Goal: Check status: Check status

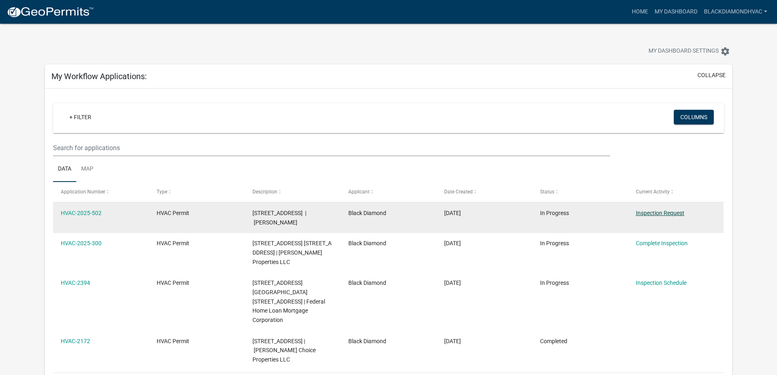
click at [565, 212] on link "Inspection Request" at bounding box center [660, 213] width 49 height 7
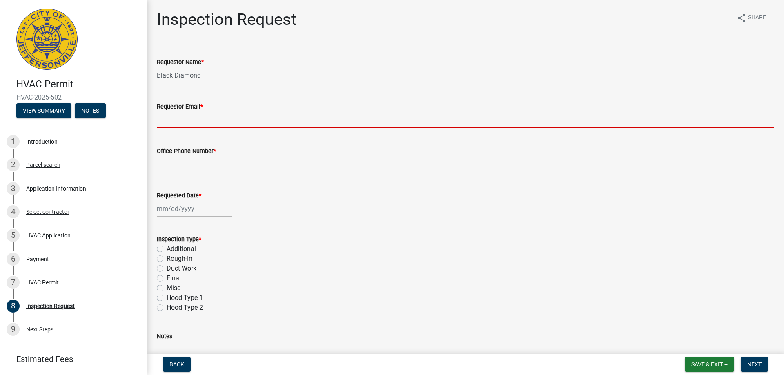
click at [215, 118] on input "Requestor Email *" at bounding box center [465, 119] width 617 height 17
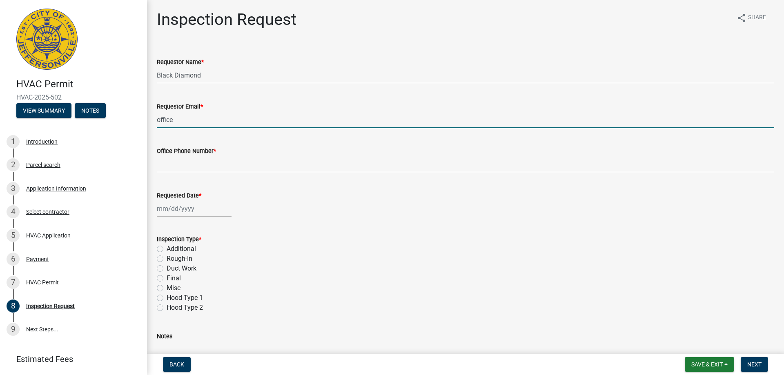
type input "[EMAIL_ADDRESS][DOMAIN_NAME]"
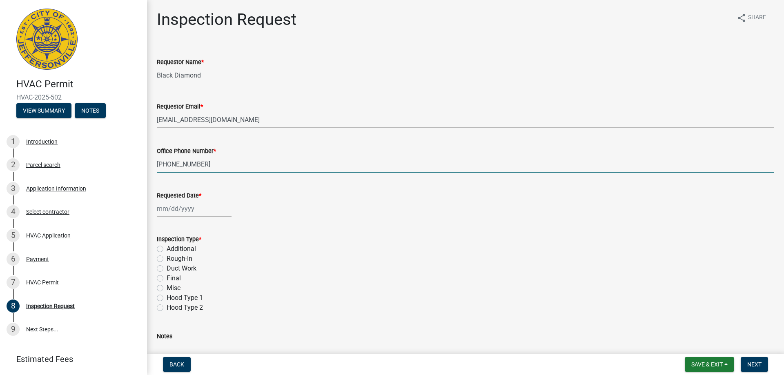
type input "[PHONE_NUMBER]"
click at [205, 212] on div at bounding box center [194, 208] width 75 height 17
select select "8"
select select "2025"
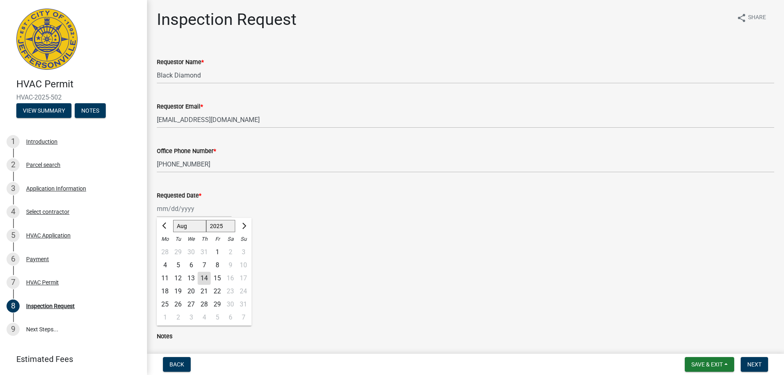
click at [190, 306] on div "27" at bounding box center [190, 304] width 13 height 13
type input "[DATE]"
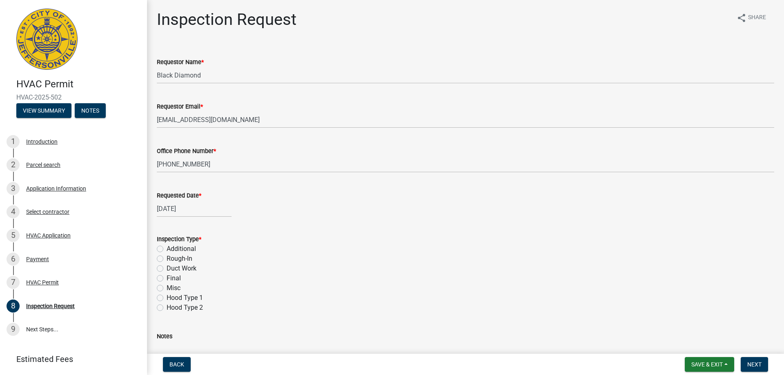
click at [176, 279] on label "Final" at bounding box center [174, 278] width 14 height 10
click at [172, 279] on input "Final" at bounding box center [169, 275] width 5 height 5
radio input "true"
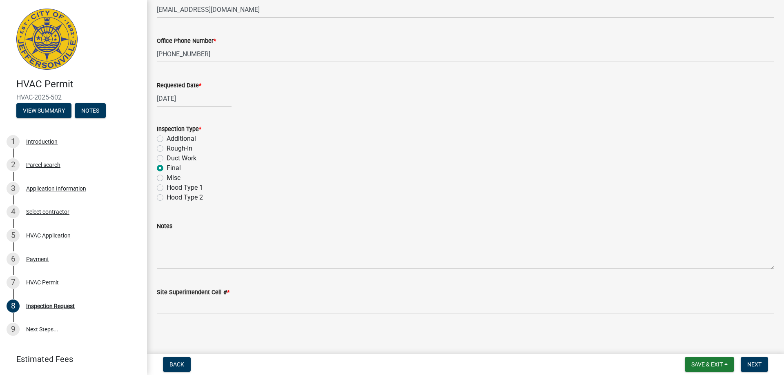
scroll to position [112, 0]
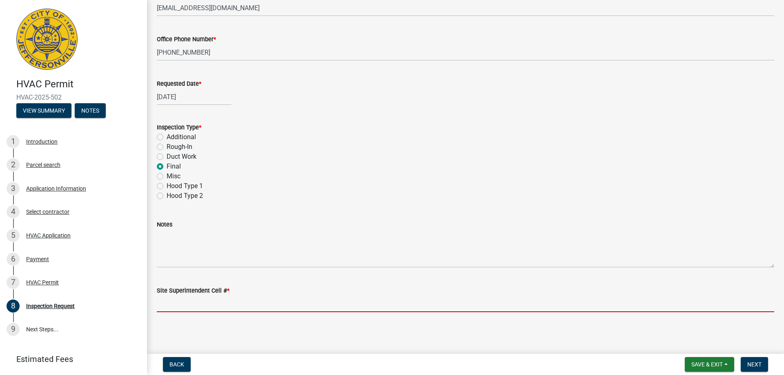
click at [319, 308] on input "Site Superintendent Cell # *" at bounding box center [465, 303] width 617 height 17
type input "8125104822"
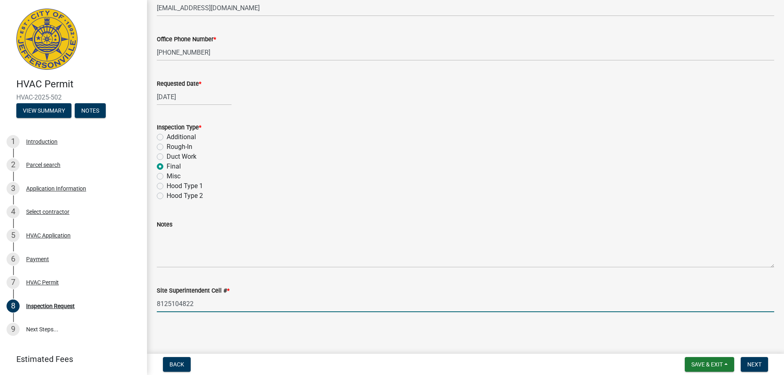
click at [170, 307] on input "8125104822" at bounding box center [465, 303] width 617 height 17
click at [565, 360] on span "Next" at bounding box center [754, 364] width 14 height 7
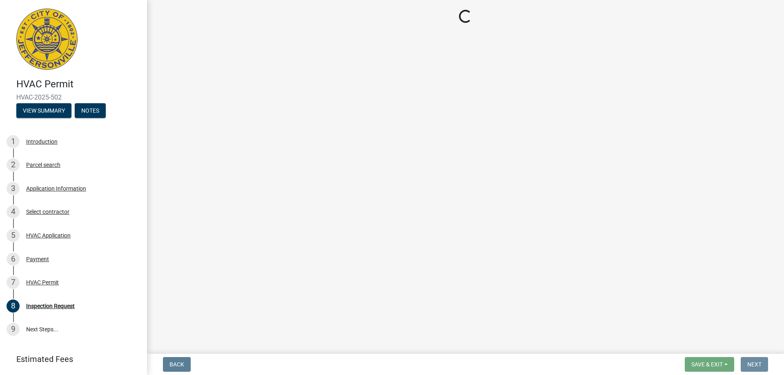
scroll to position [0, 0]
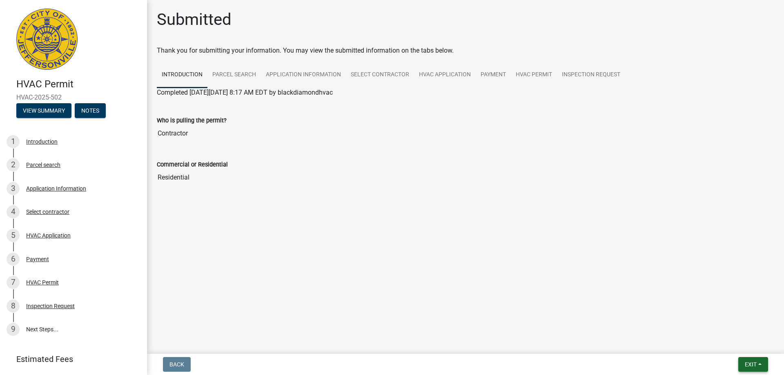
click at [565, 358] on button "Exit" at bounding box center [753, 364] width 30 height 15
click at [565, 346] on button "Save & Exit" at bounding box center [734, 343] width 65 height 20
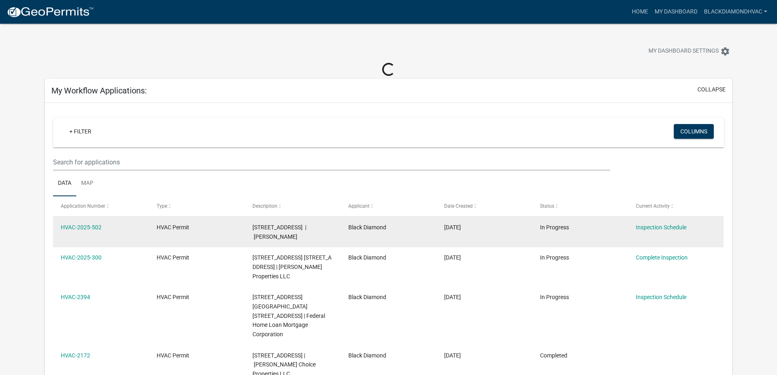
drag, startPoint x: 690, startPoint y: 233, endPoint x: 630, endPoint y: 233, distance: 60.4
click at [565, 233] on datatable-body-cell "Inspection Schedule" at bounding box center [676, 232] width 96 height 30
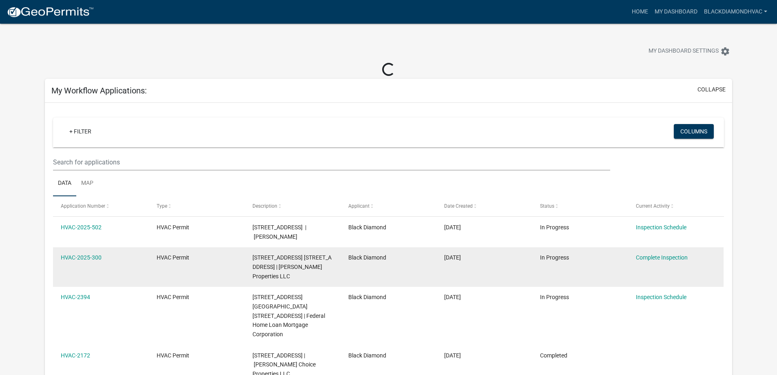
drag, startPoint x: 607, startPoint y: 275, endPoint x: 489, endPoint y: 286, distance: 118.4
click at [565, 275] on datatable-body-cell "In Progress" at bounding box center [580, 267] width 96 height 40
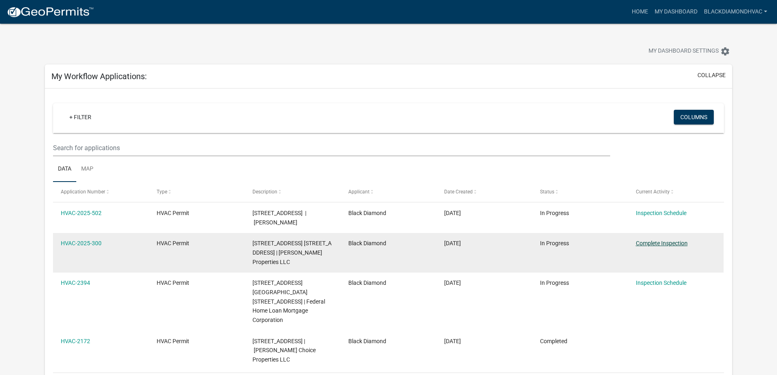
click at [565, 244] on link "Complete Inspection" at bounding box center [662, 243] width 52 height 7
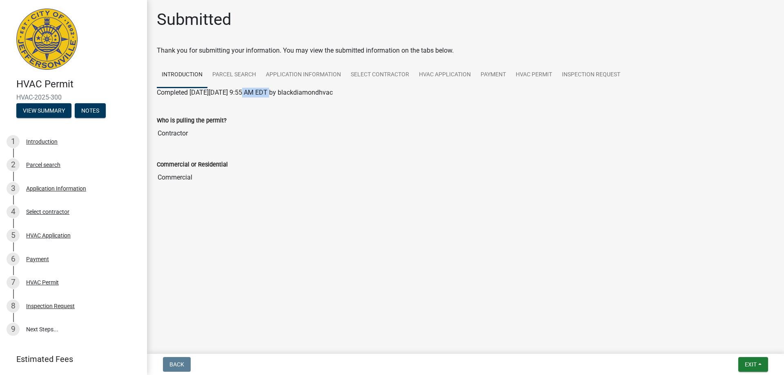
drag, startPoint x: 268, startPoint y: 90, endPoint x: 245, endPoint y: 90, distance: 23.3
click at [245, 90] on span "Completed [DATE][DATE] 9:55 AM EDT by blackdiamondhvac" at bounding box center [245, 93] width 176 height 8
click at [239, 89] on span "Completed [DATE][DATE] 9:55 AM EDT by blackdiamondhvac" at bounding box center [245, 93] width 176 height 8
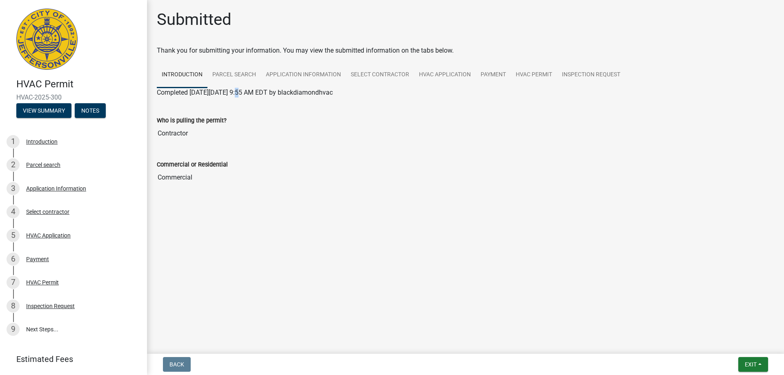
click at [239, 89] on span "Completed [DATE][DATE] 9:55 AM EDT by blackdiamondhvac" at bounding box center [245, 93] width 176 height 8
drag, startPoint x: 239, startPoint y: 89, endPoint x: 260, endPoint y: 115, distance: 33.4
click at [239, 89] on span "Completed [DATE][DATE] 9:55 AM EDT by blackdiamondhvac" at bounding box center [245, 93] width 176 height 8
click at [275, 126] on input "Contractor" at bounding box center [465, 133] width 617 height 16
click at [196, 174] on input "Commercial" at bounding box center [465, 177] width 617 height 16
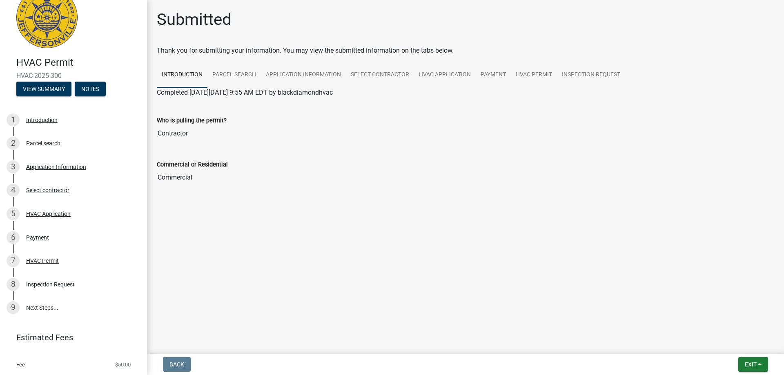
scroll to position [42, 0]
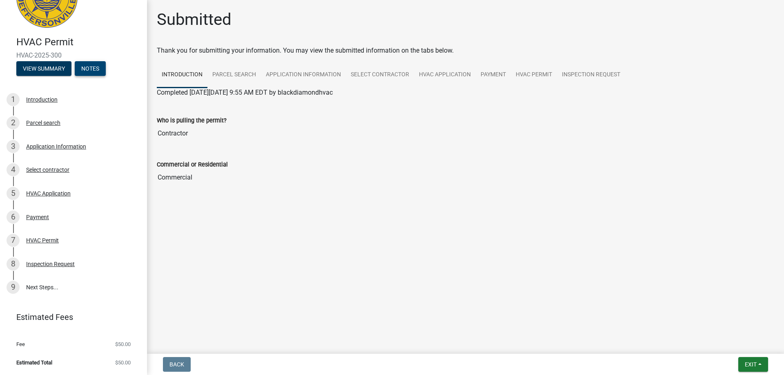
click at [78, 75] on button "Notes" at bounding box center [90, 68] width 31 height 15
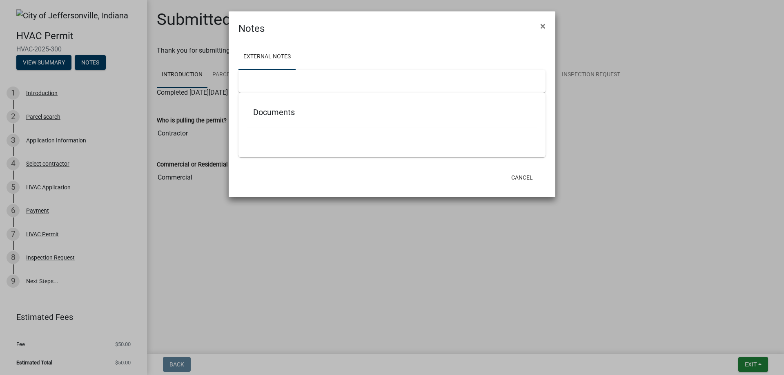
scroll to position [0, 0]
click at [541, 19] on button "×" at bounding box center [542, 26] width 18 height 23
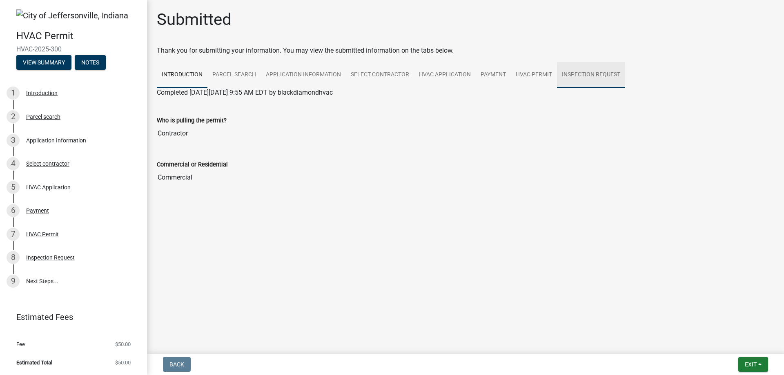
click at [565, 70] on link "Inspection Request" at bounding box center [591, 75] width 68 height 26
